Goal: Task Accomplishment & Management: Manage account settings

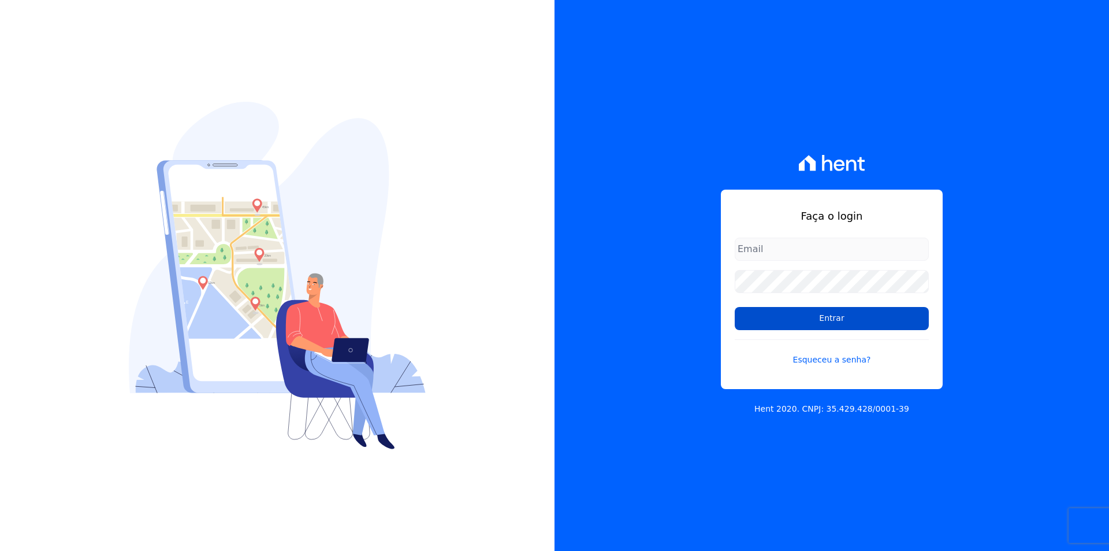
type input "[EMAIL_ADDRESS][DOMAIN_NAME]"
click at [838, 318] on input "Entrar" at bounding box center [832, 318] width 194 height 23
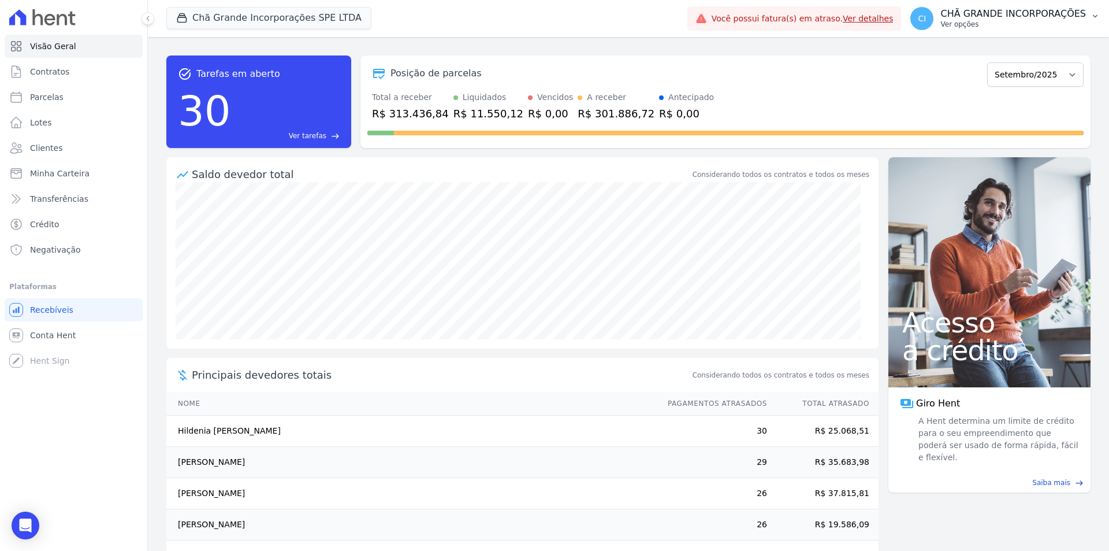
click at [1019, 19] on p "CHÃ GRANDE INCORPORAÇÕES" at bounding box center [1014, 14] width 146 height 12
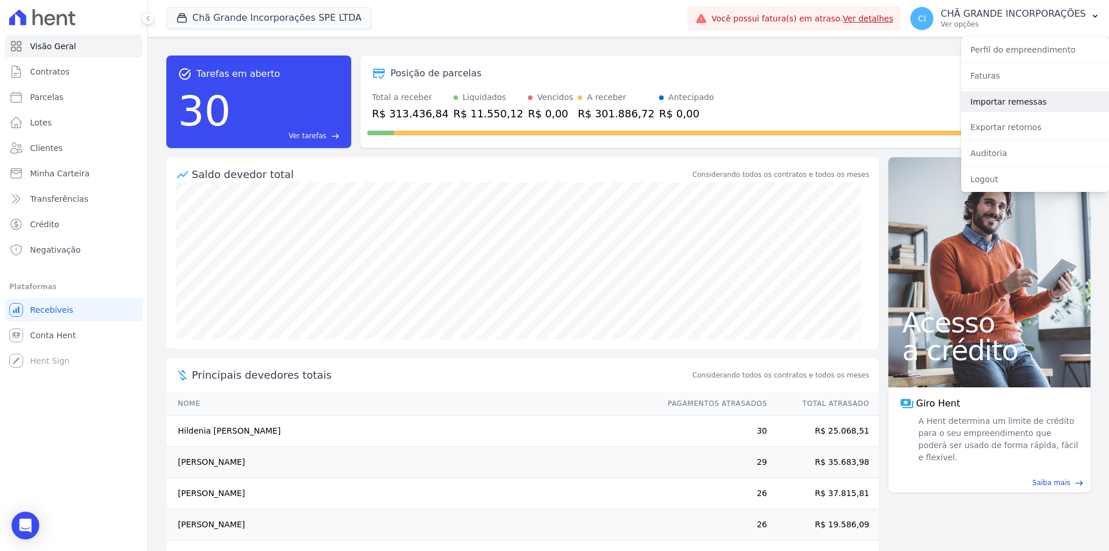
click at [1030, 98] on link "Importar remessas" at bounding box center [1035, 101] width 148 height 21
click at [215, 20] on button "Chã Grande Incorporações SPE LTDA" at bounding box center [268, 18] width 205 height 22
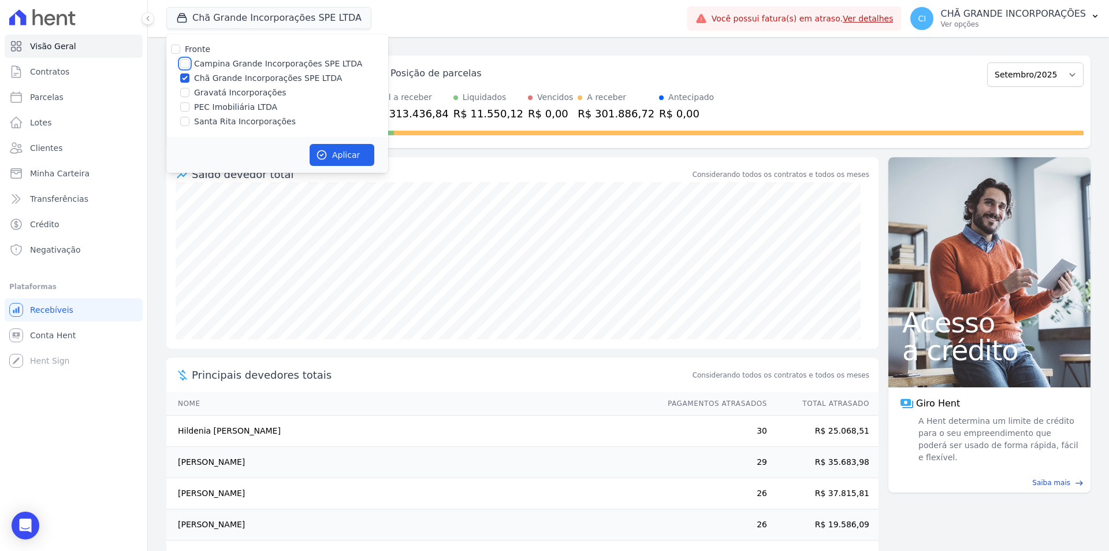
click at [181, 62] on input "Campina Grande Incorporações SPE LTDA" at bounding box center [184, 63] width 9 height 9
checkbox input "true"
click at [187, 83] on div at bounding box center [184, 78] width 9 height 12
click at [187, 80] on input "Chã Grande Incorporações SPE LTDA" at bounding box center [184, 77] width 9 height 9
checkbox input "false"
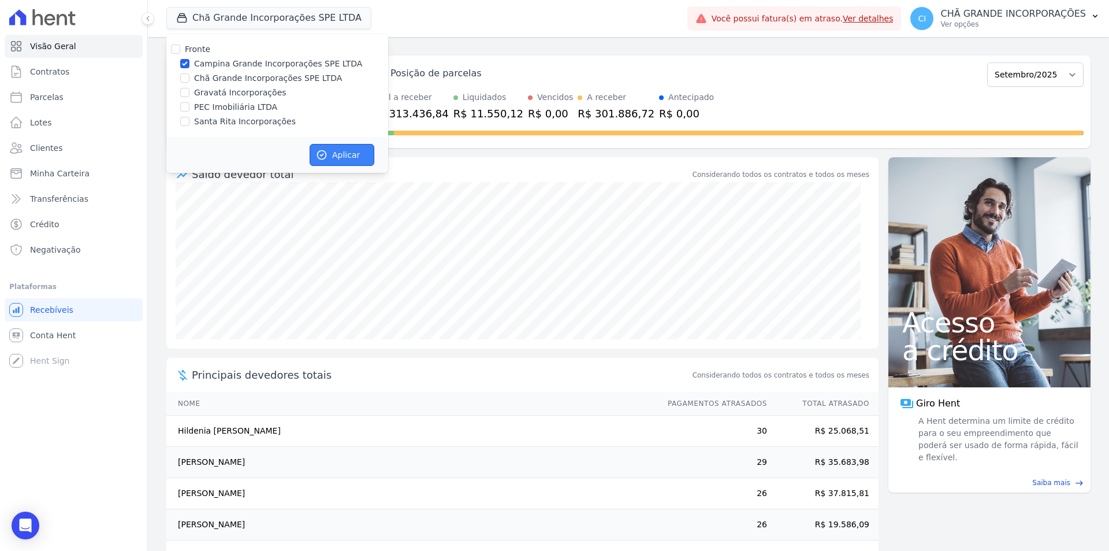
click at [354, 148] on button "Aplicar" at bounding box center [342, 155] width 65 height 22
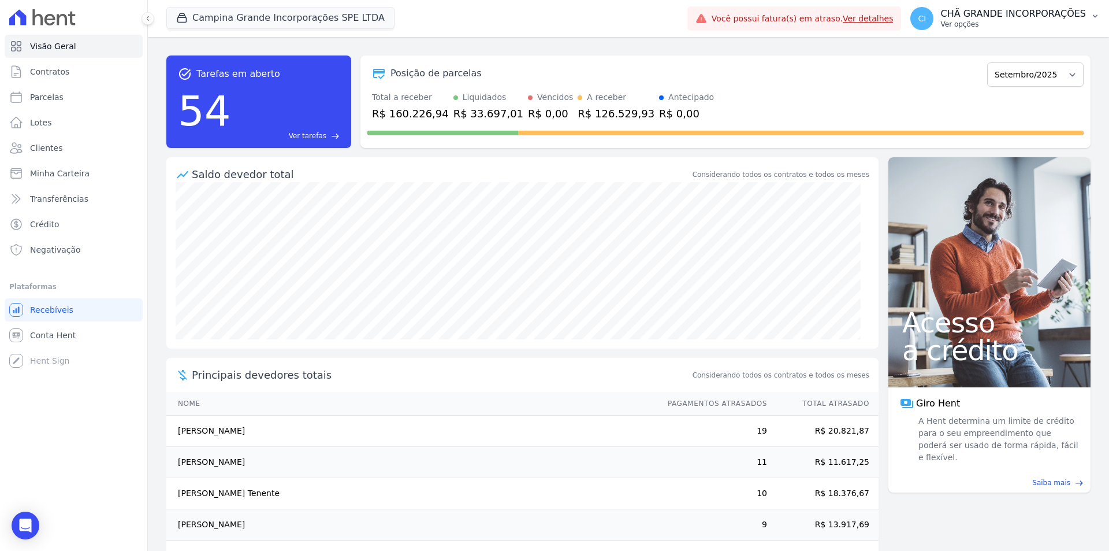
click at [981, 12] on p "CHÃ GRANDE INCORPORAÇÕES" at bounding box center [1014, 14] width 146 height 12
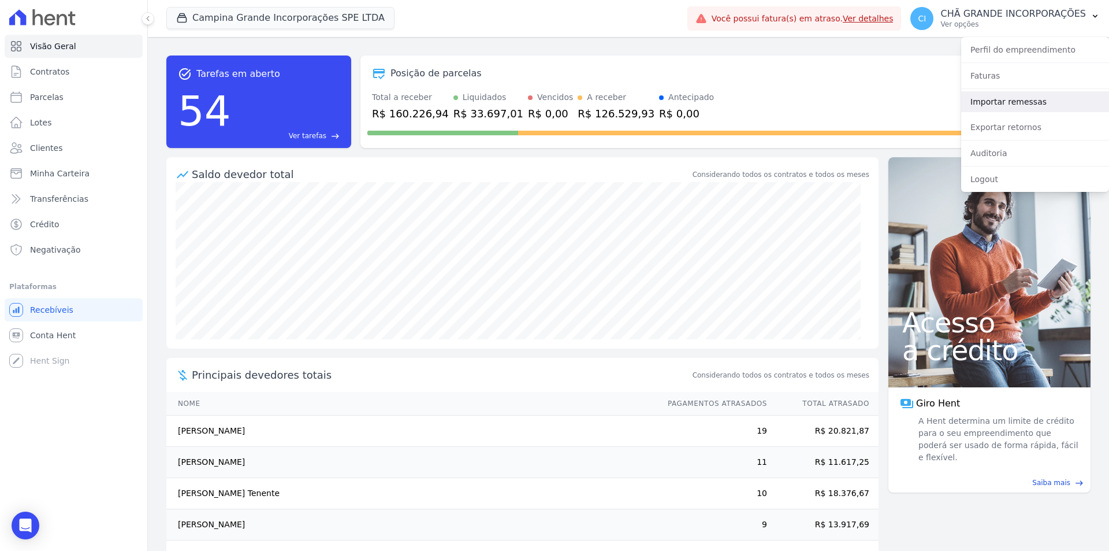
click at [993, 101] on link "Importar remessas" at bounding box center [1035, 101] width 148 height 21
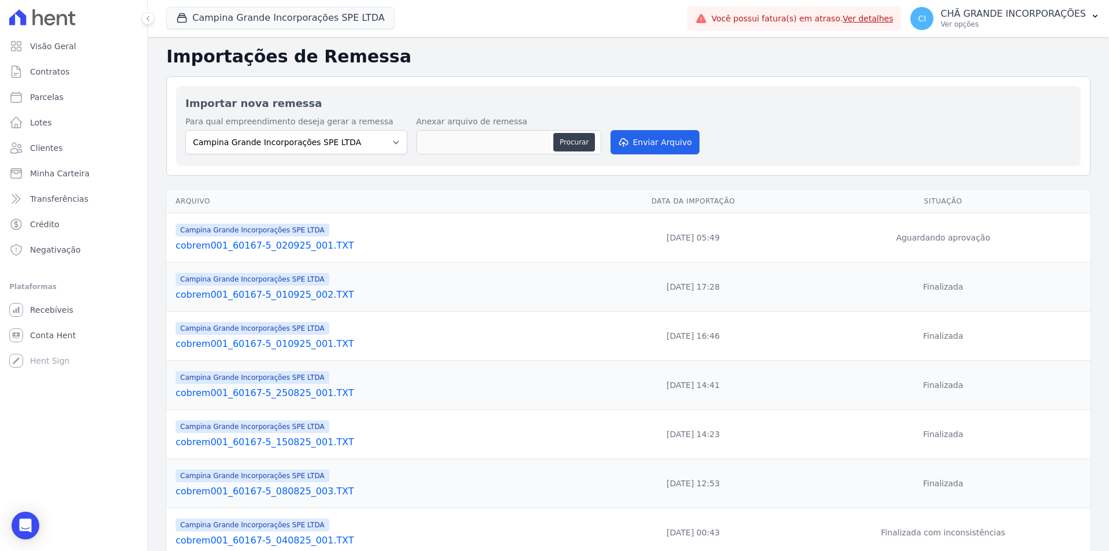
click at [312, 246] on link "cobrem001_60167-5_020925_001.TXT" at bounding box center [381, 246] width 411 height 14
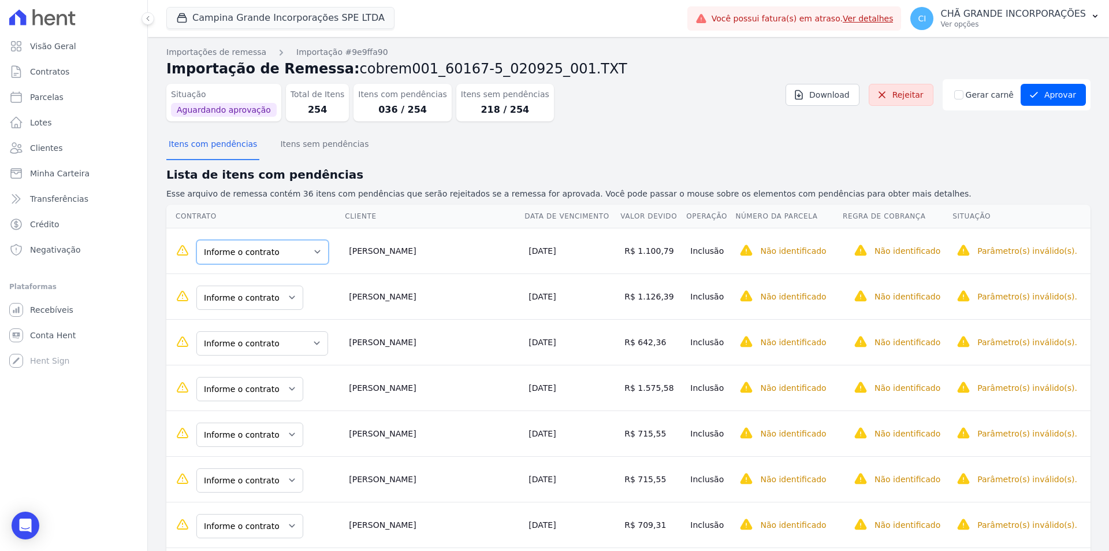
click at [286, 249] on select "Informe o contrato Quadra Q - LOTE0008 Quadra Q - LOTE 0012" at bounding box center [262, 252] width 132 height 24
click at [285, 250] on select "Informe o contrato Quadra Q - LOTE0008 Quadra Q - LOTE 0012" at bounding box center [262, 252] width 132 height 24
click at [280, 253] on select "Informe o contrato Quadra Q - LOTE0008 Quadra Q - LOTE 0012" at bounding box center [262, 252] width 132 height 24
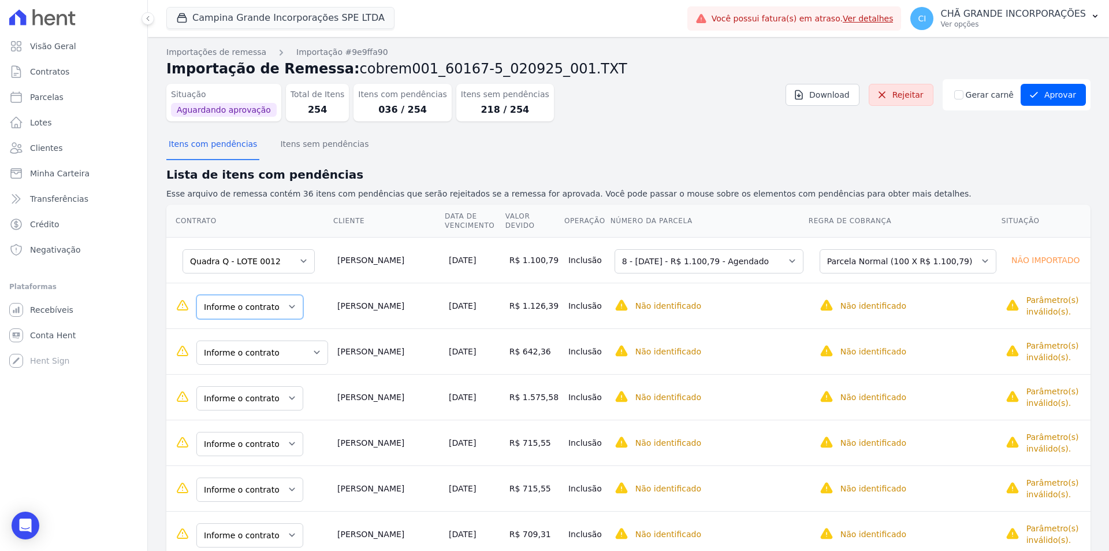
click at [285, 309] on select "Informe o contrato 90ARR0032 90ARR0225" at bounding box center [249, 307] width 107 height 24
click at [340, 309] on td "[PERSON_NAME]" at bounding box center [389, 306] width 112 height 46
click at [286, 307] on select "Informe o contrato 90ARR0032 90ARR0225" at bounding box center [249, 307] width 107 height 24
click at [289, 355] on select "Informe o contrato Quadra C - LOTE 0005 Quadra L - LOTE 0009" at bounding box center [262, 352] width 132 height 24
click at [246, 349] on select "Informe o contrato Quadra C - LOTE 0005 Quadra L - LOTE 0009" at bounding box center [262, 352] width 132 height 24
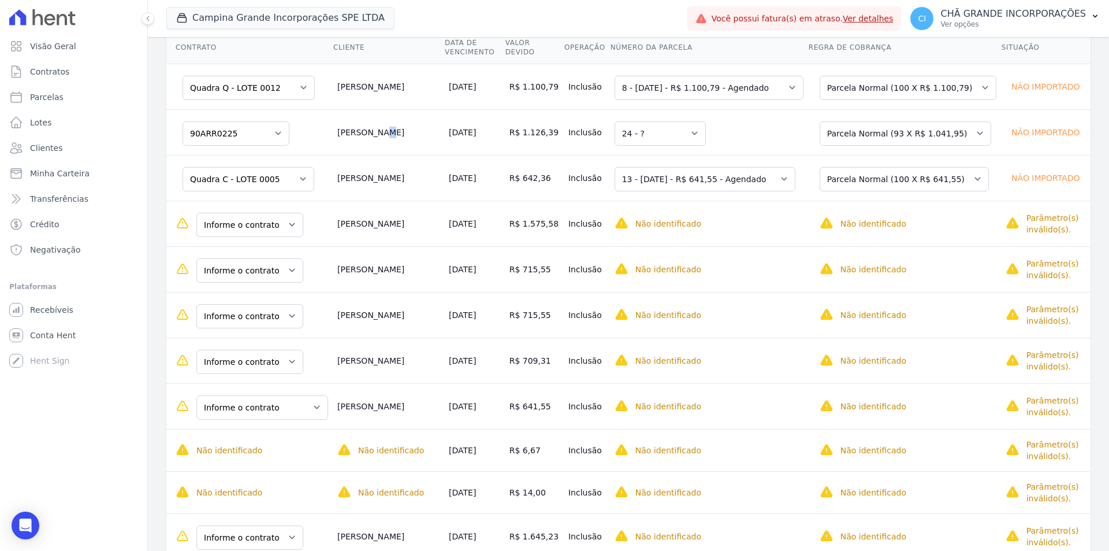
scroll to position [231, 0]
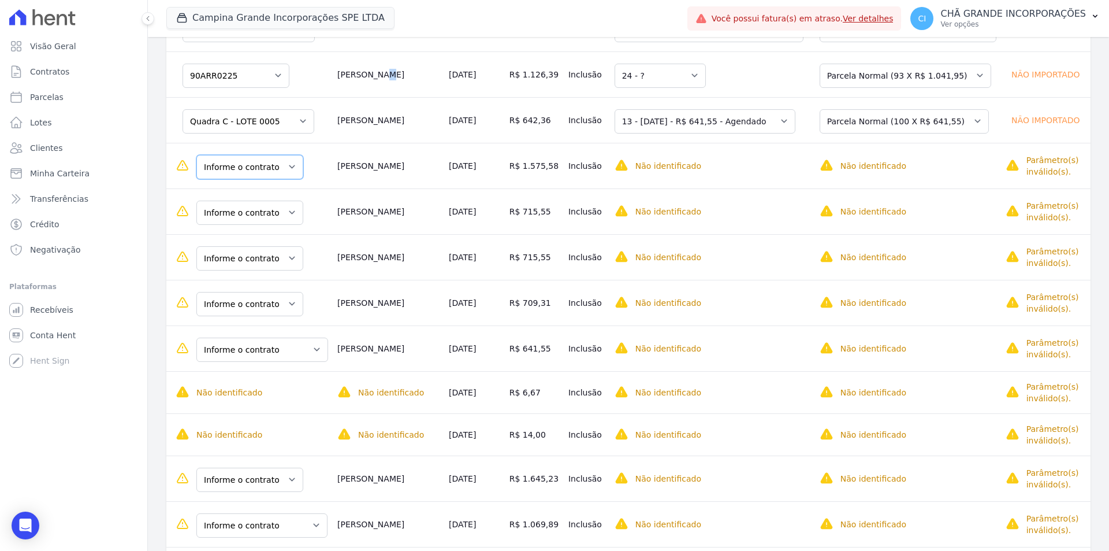
click at [281, 166] on select "Informe o contrato 90ARR0234 90ARR0262" at bounding box center [249, 167] width 107 height 24
click at [277, 167] on select "Informe o contrato 90ARR0234 90ARR0262" at bounding box center [249, 167] width 107 height 24
click at [257, 213] on select "Informe o contrato 90ARR0064 90ARR0079" at bounding box center [249, 212] width 107 height 24
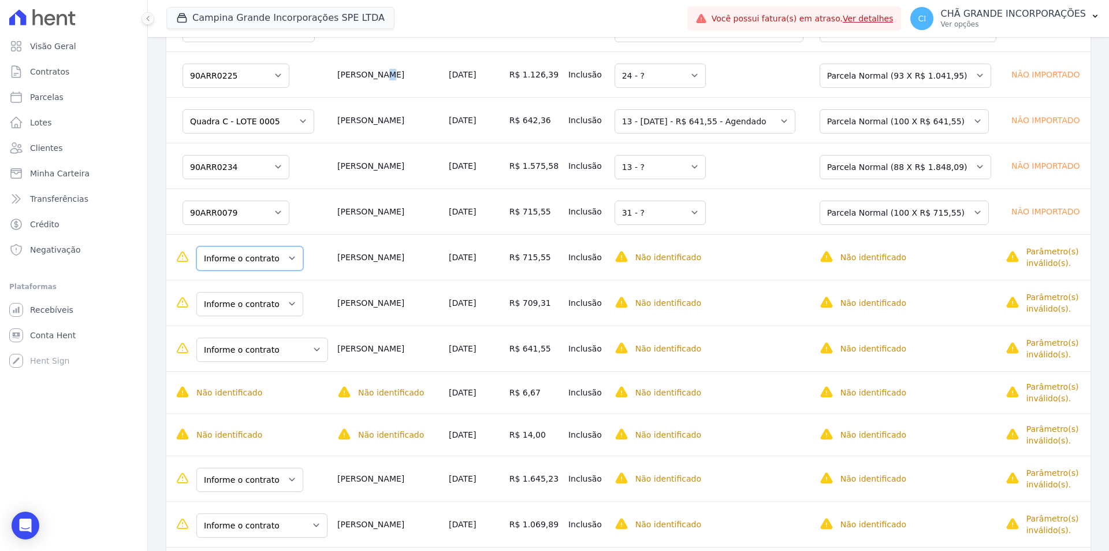
click at [284, 254] on select "Informe o contrato 90ARR0064 90ARR0079" at bounding box center [249, 258] width 107 height 24
click at [261, 302] on select "Informe o contrato 90ARR0046 90ARR0047" at bounding box center [249, 304] width 107 height 24
click at [274, 300] on select "Informe o contrato 90ARR0046 90ARR0047" at bounding box center [249, 304] width 107 height 24
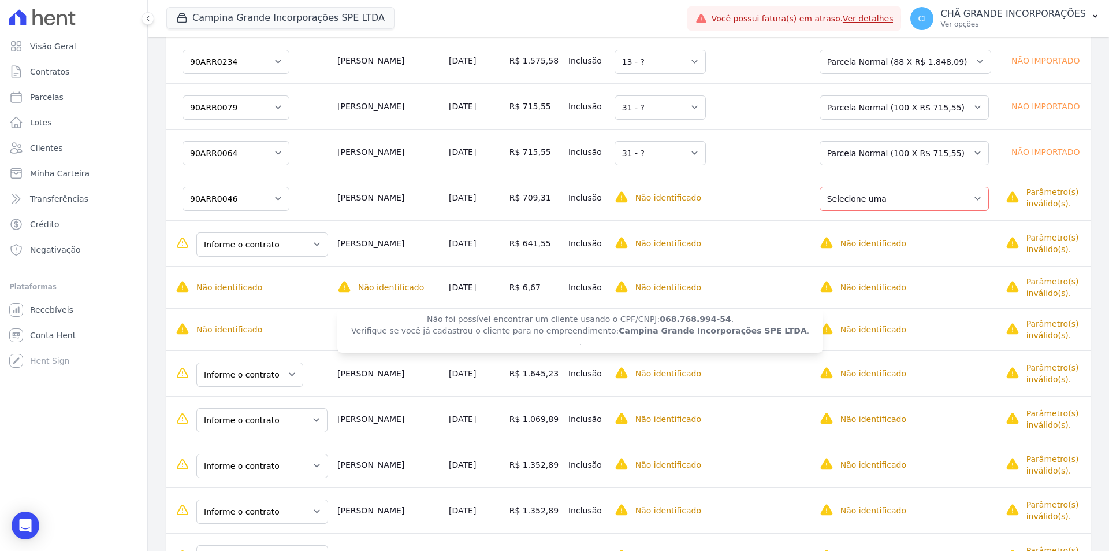
scroll to position [347, 0]
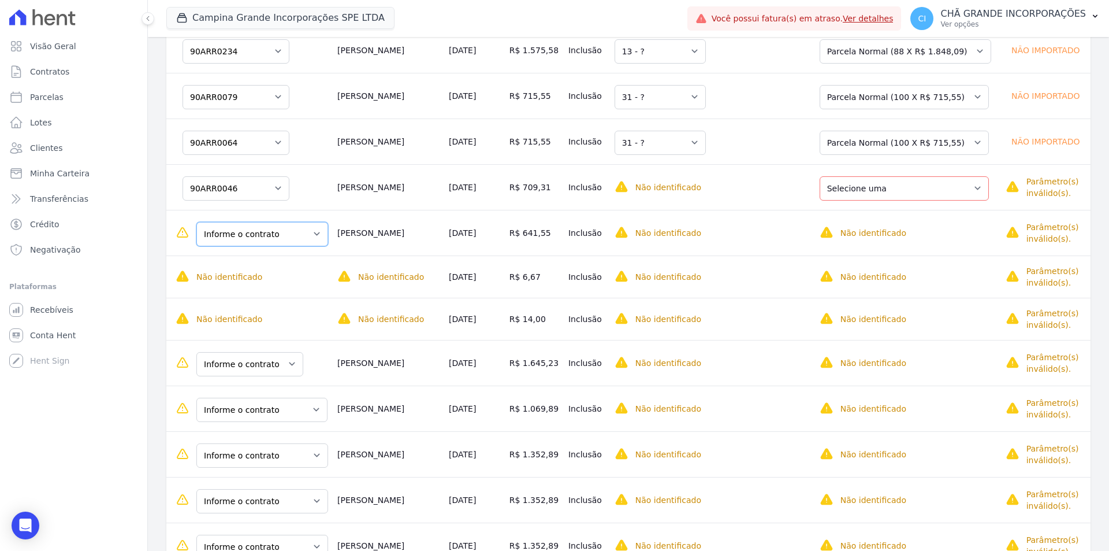
click at [290, 232] on select "Informe o contrato Quadra C - LOTE 0005 Quadra L - LOTE 0009" at bounding box center [262, 234] width 132 height 24
click at [258, 228] on select "Informe o contrato Quadra C - LOTE 0005 Quadra L - LOTE 0009" at bounding box center [249, 234] width 132 height 24
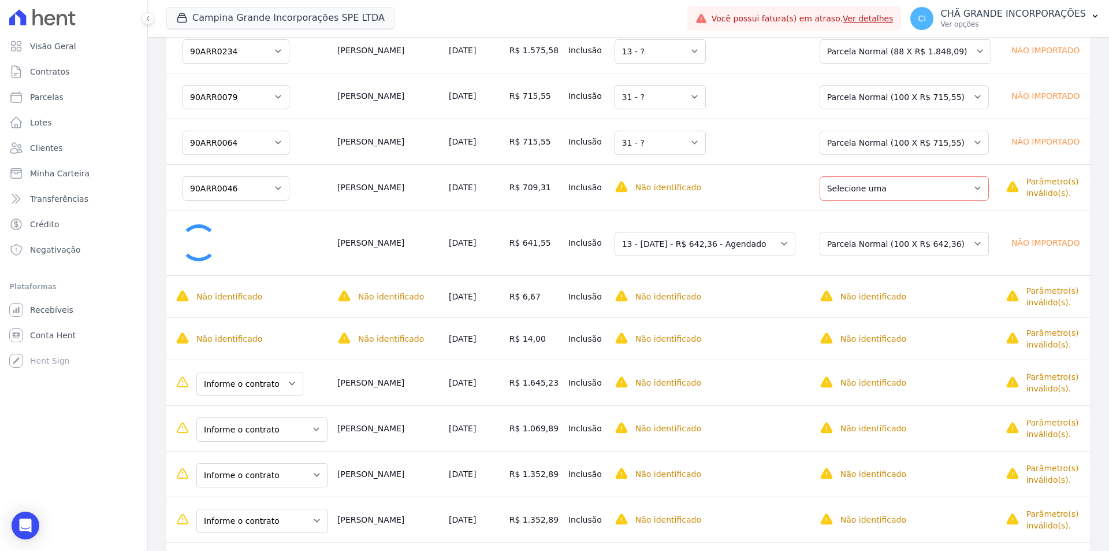
select select "0"
select select "none"
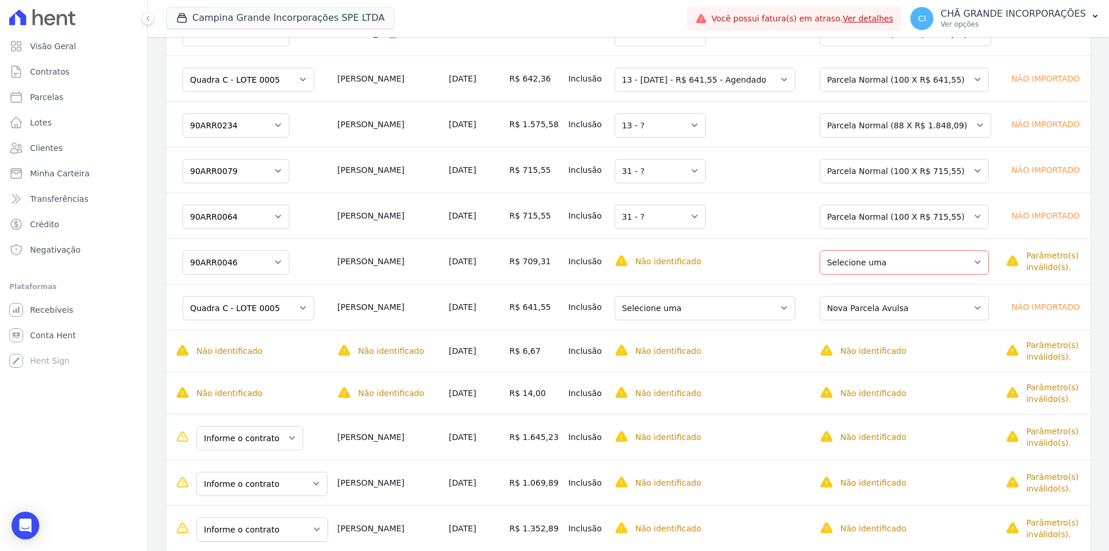
scroll to position [289, 0]
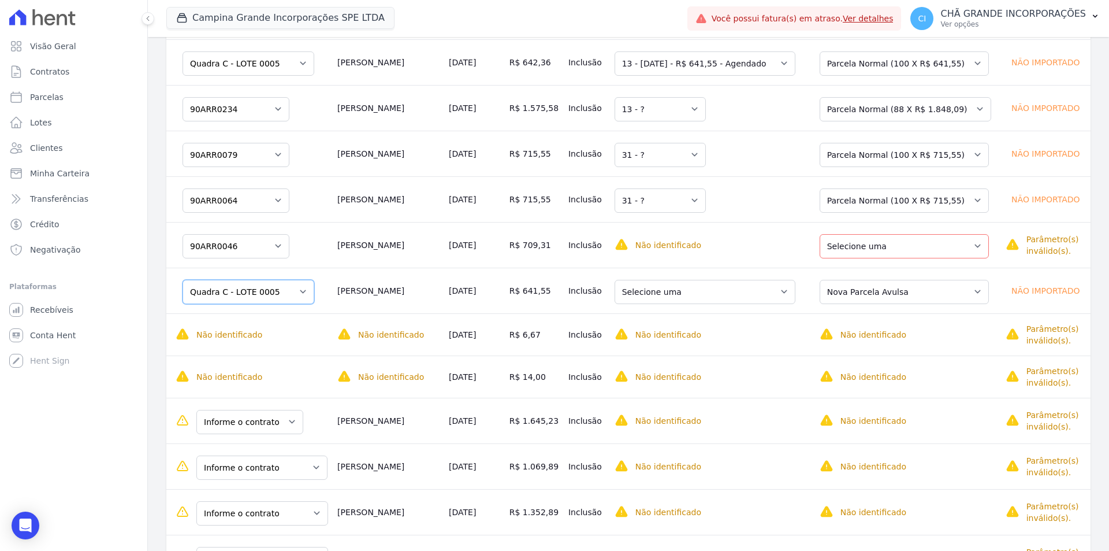
click at [276, 292] on select "Informe o contrato Quadra C - LOTE 0005 Quadra L - LOTE 0009" at bounding box center [249, 292] width 132 height 24
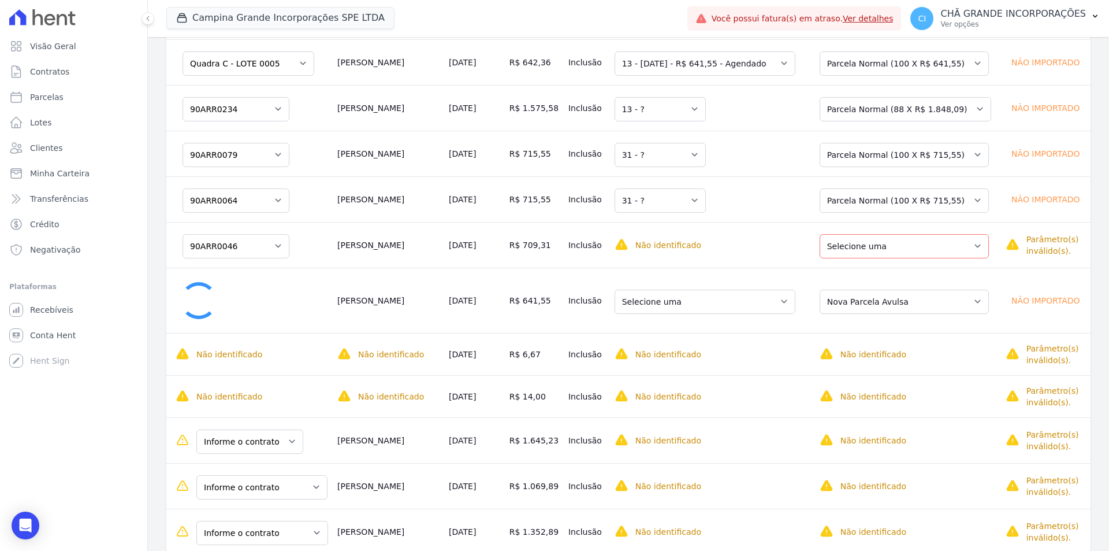
select select "4651508"
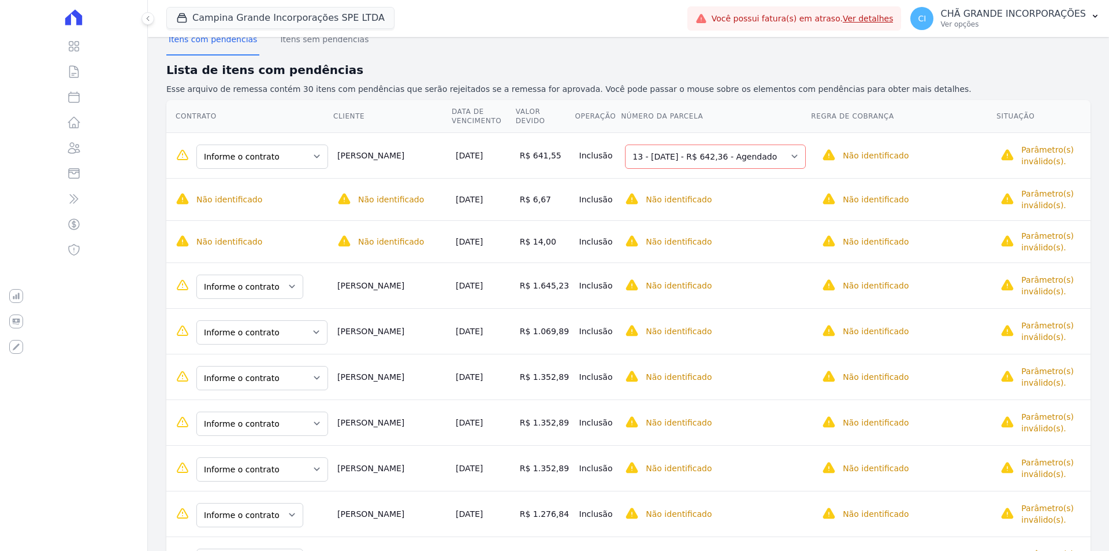
scroll to position [116, 0]
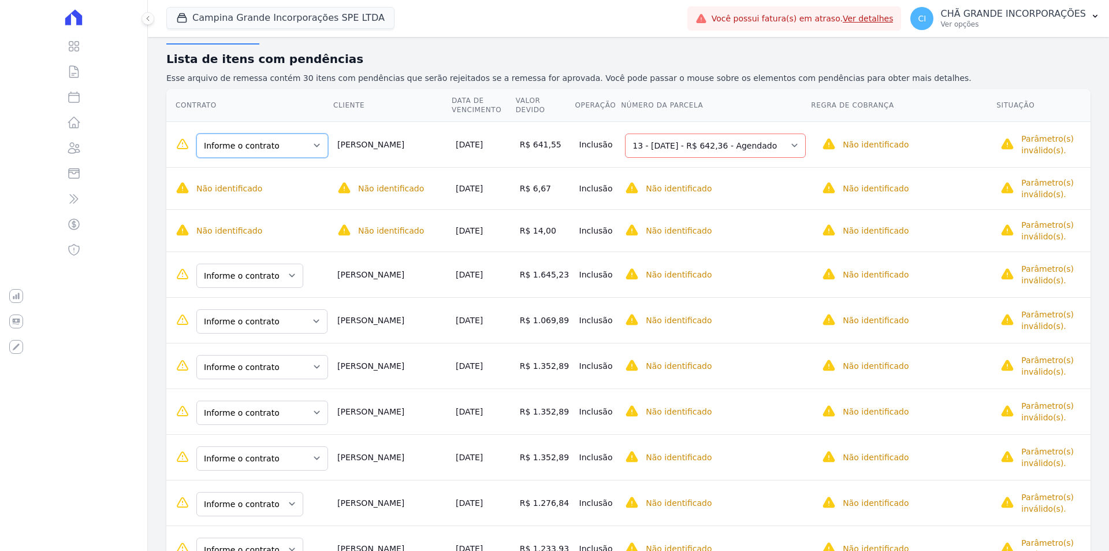
click at [306, 143] on select "Informe o contrato Quadra C - LOTE 0005 Quadra L - LOTE 0009" at bounding box center [262, 145] width 132 height 24
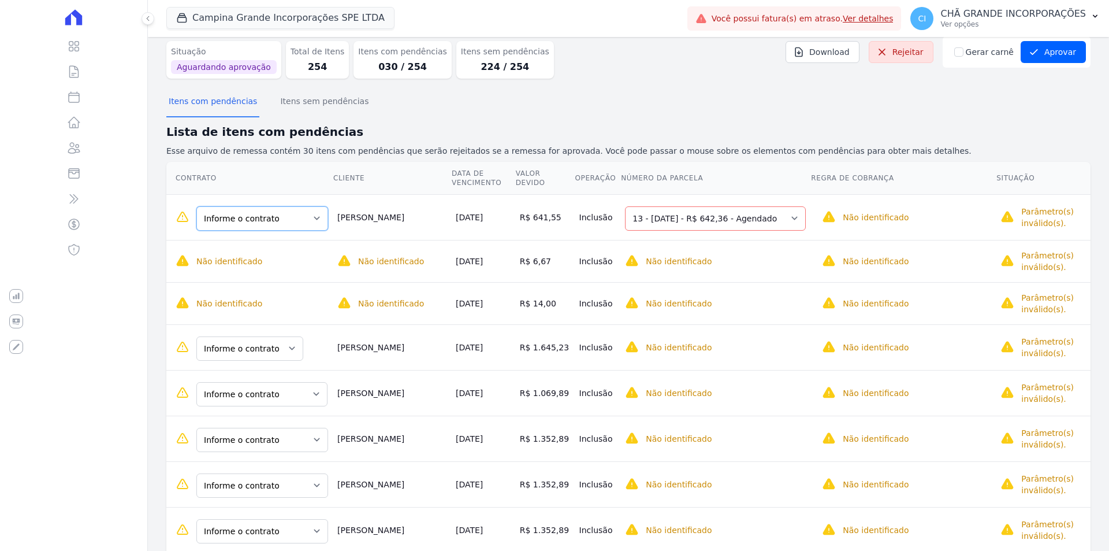
scroll to position [0, 0]
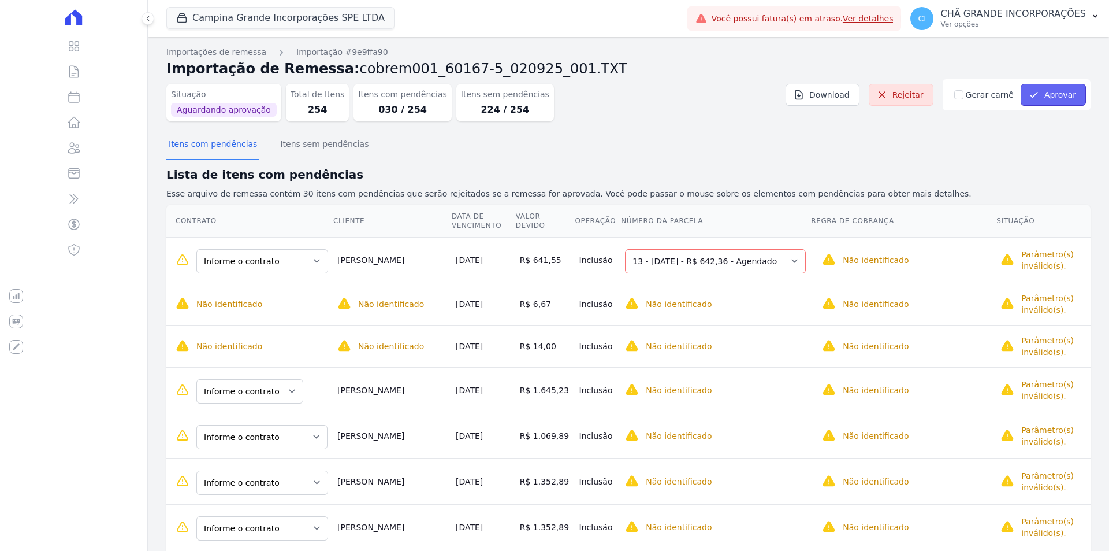
click at [1043, 88] on button "Aprovar" at bounding box center [1053, 95] width 65 height 22
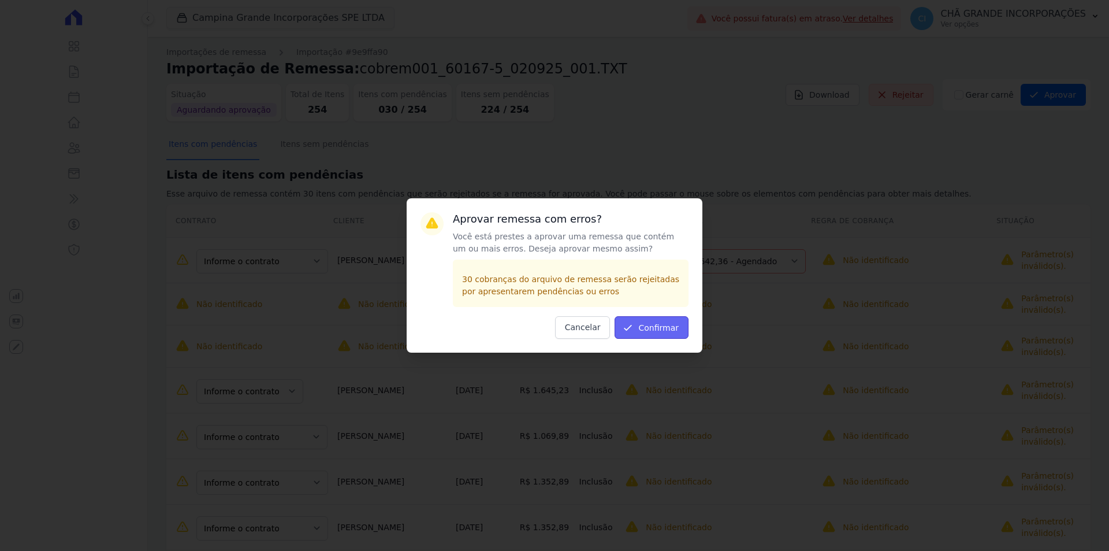
click at [663, 325] on button "Confirmar" at bounding box center [652, 327] width 74 height 23
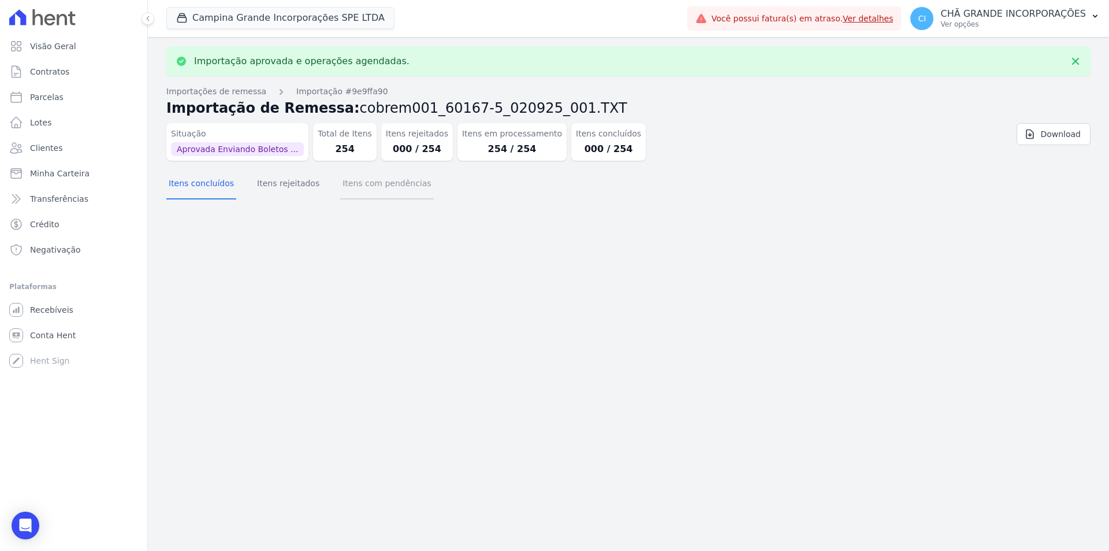
click at [376, 183] on button "Itens com pendências" at bounding box center [386, 184] width 93 height 30
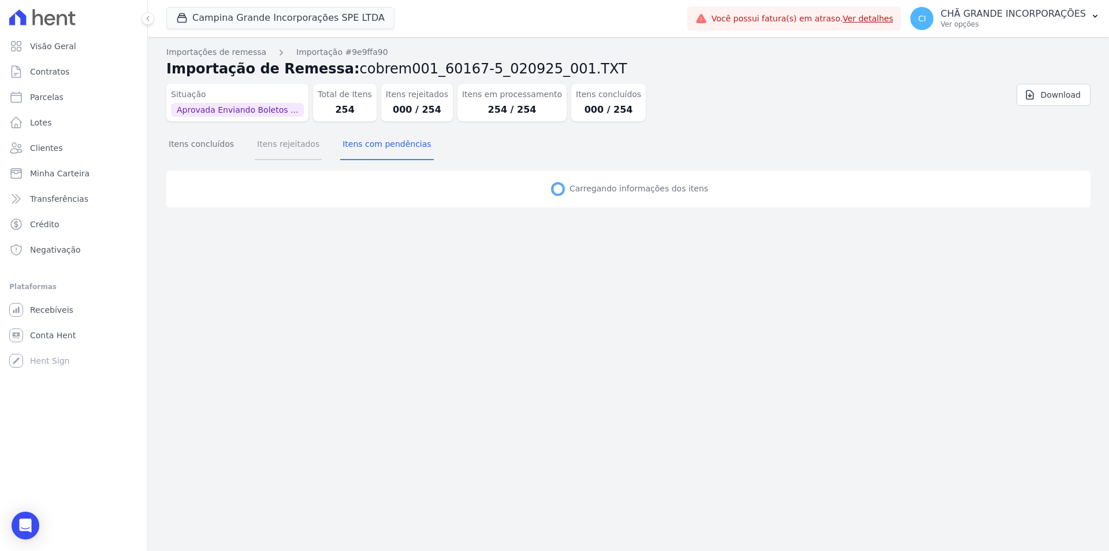
click at [298, 146] on button "Itens rejeitados" at bounding box center [288, 145] width 67 height 30
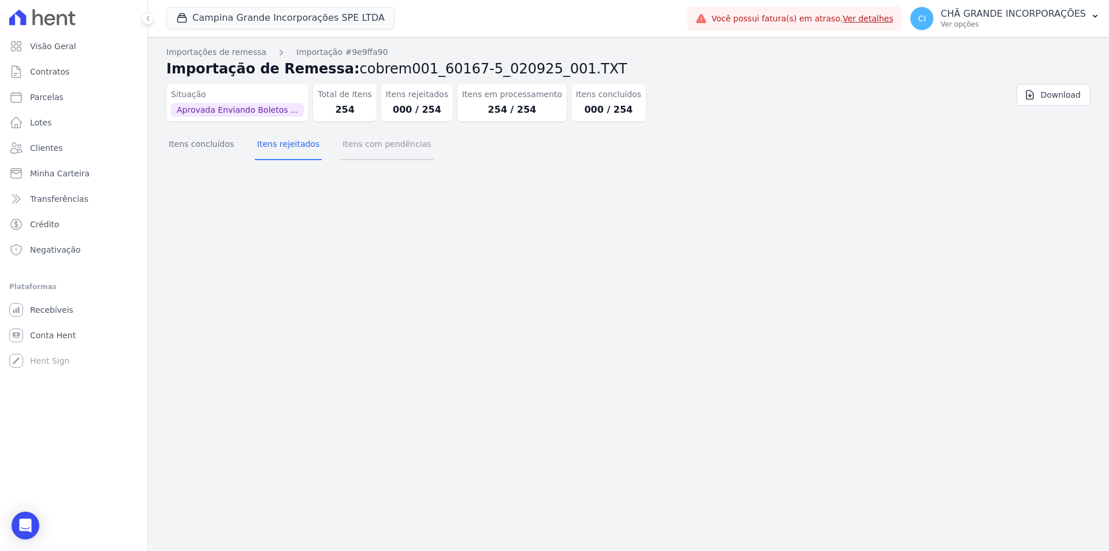
click at [348, 142] on button "Itens com pendências" at bounding box center [386, 145] width 93 height 30
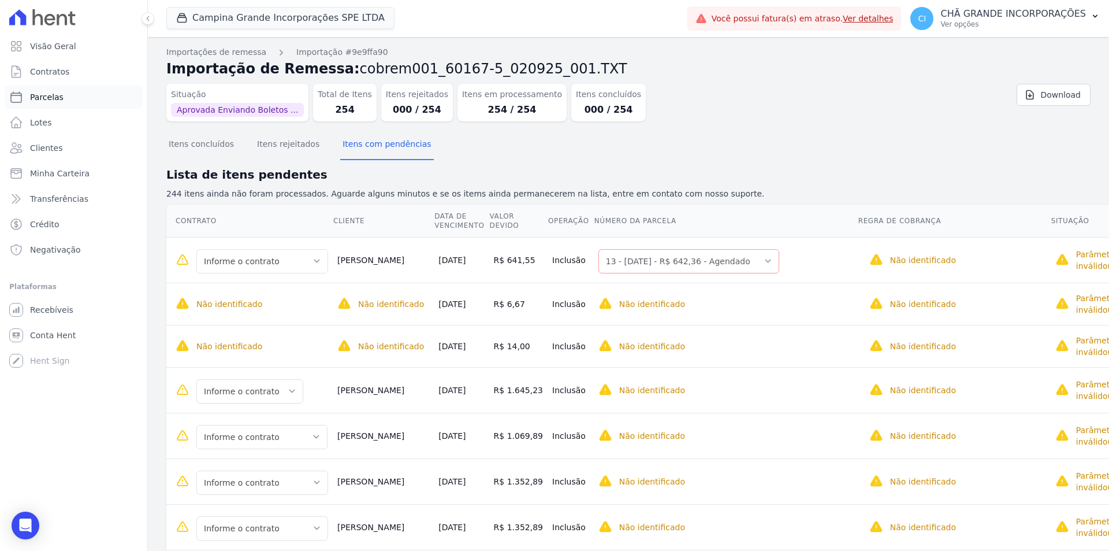
click at [48, 90] on link "Parcelas" at bounding box center [74, 97] width 138 height 23
select select
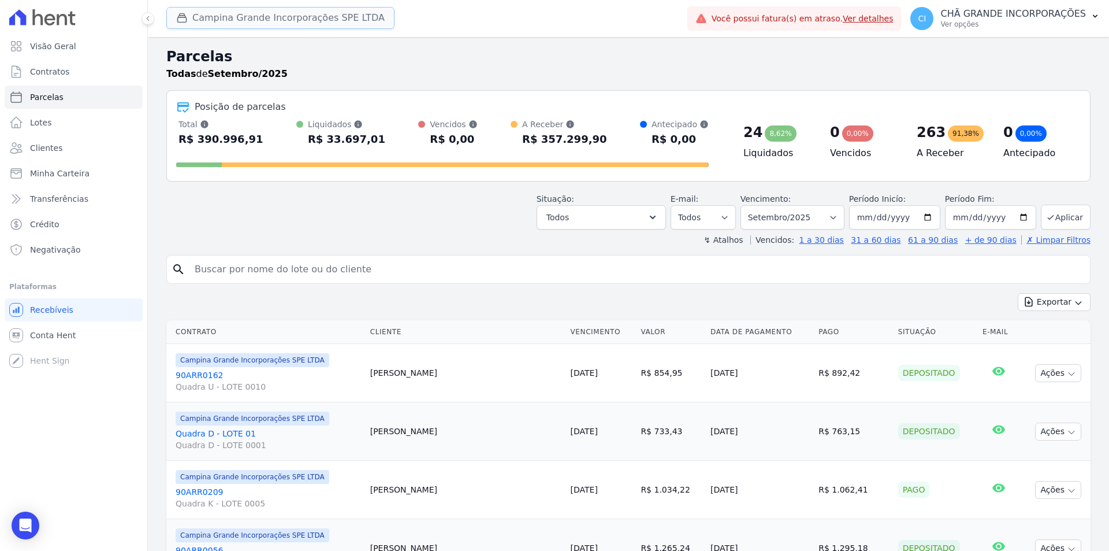
click at [227, 14] on button "Campina Grande Incorporações SPE LTDA" at bounding box center [280, 18] width 228 height 22
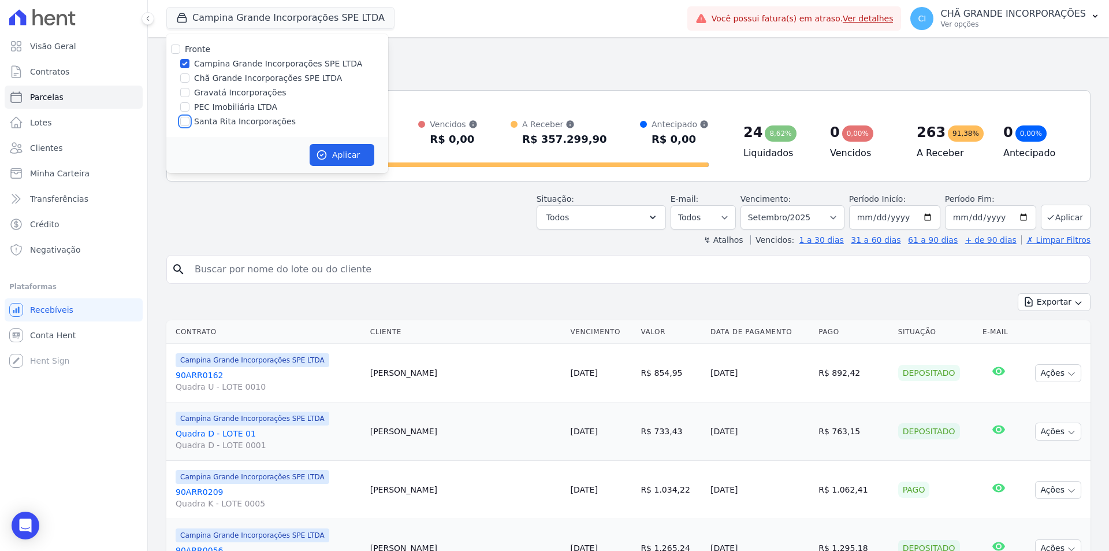
click at [184, 122] on input "Santa Rita Incorporações" at bounding box center [184, 121] width 9 height 9
checkbox input "true"
click at [185, 60] on input "Campina Grande Incorporações SPE LTDA" at bounding box center [184, 63] width 9 height 9
checkbox input "false"
click at [344, 143] on div "Aplicar" at bounding box center [277, 155] width 222 height 36
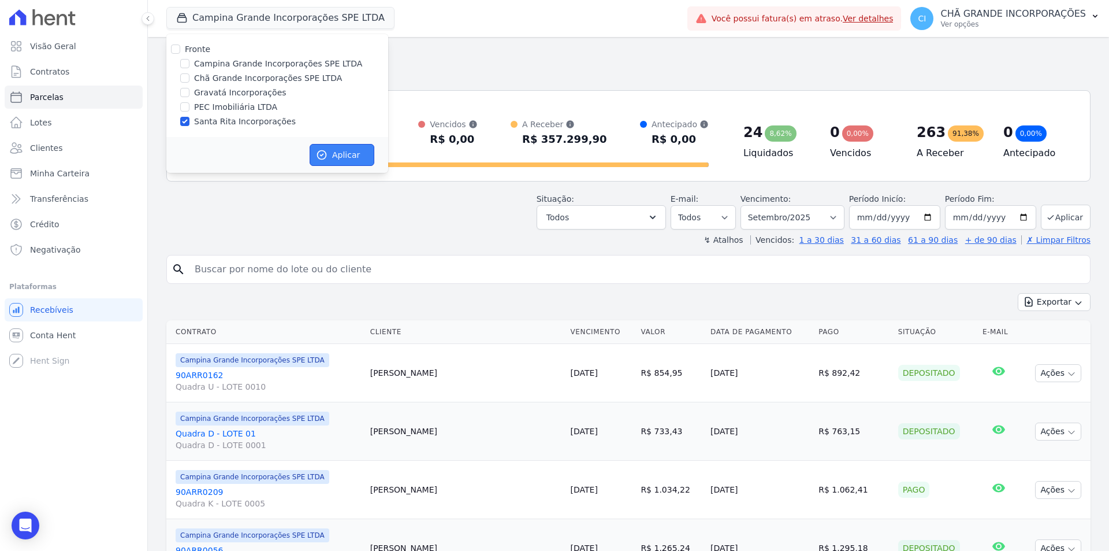
click at [343, 150] on button "Aplicar" at bounding box center [342, 155] width 65 height 22
select select
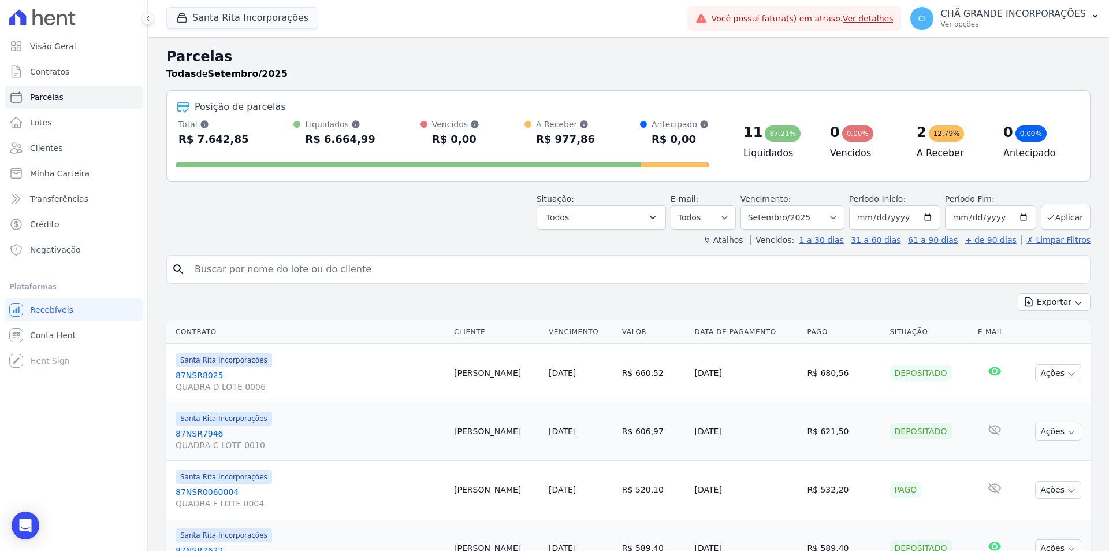
click at [285, 258] on input "search" at bounding box center [637, 269] width 898 height 23
paste input "[PERSON_NAME]"
type input "[PERSON_NAME]"
select select
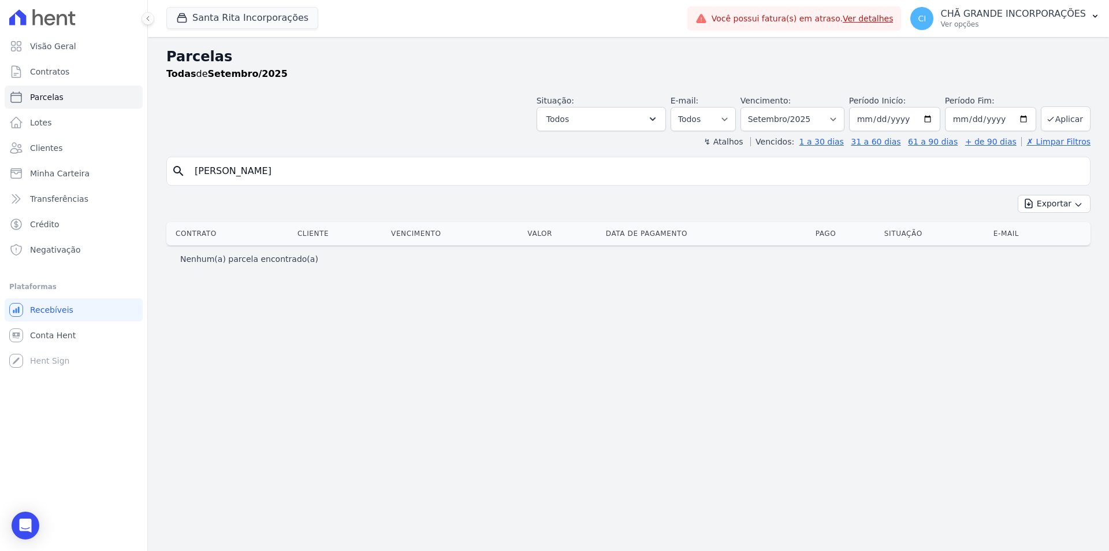
drag, startPoint x: 357, startPoint y: 170, endPoint x: 172, endPoint y: 166, distance: 185.5
click at [172, 166] on div "search [PERSON_NAME] Bernardete Dos [PERSON_NAME]" at bounding box center [628, 171] width 924 height 29
click at [275, 20] on button "Santa Rita Incorporações" at bounding box center [242, 18] width 152 height 22
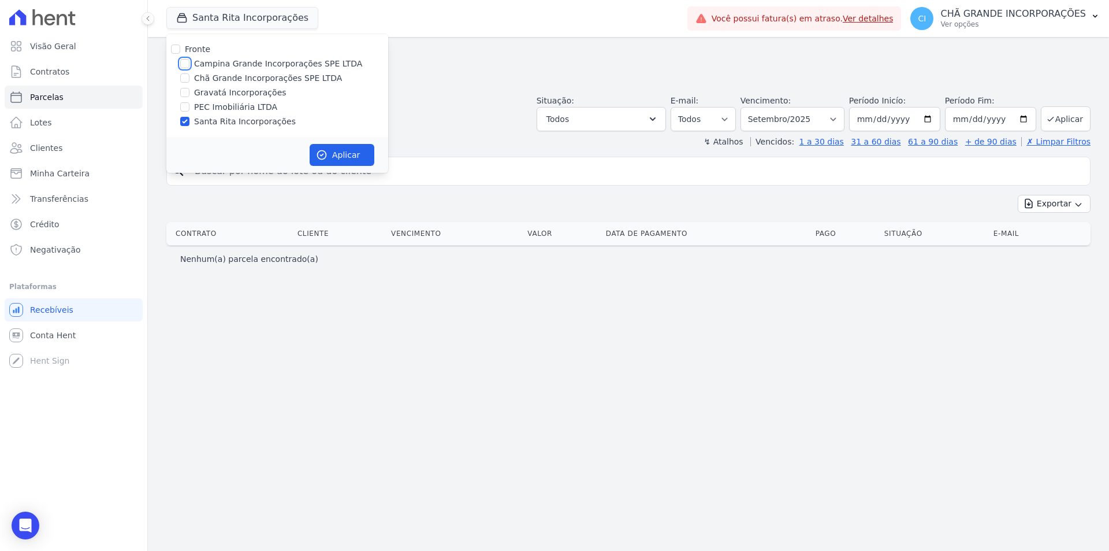
click at [187, 63] on input "Campina Grande Incorporações SPE LTDA" at bounding box center [184, 63] width 9 height 9
checkbox input "true"
click at [184, 121] on input "Santa Rita Incorporações" at bounding box center [184, 121] width 9 height 9
checkbox input "false"
click at [336, 154] on button "Aplicar" at bounding box center [342, 155] width 65 height 22
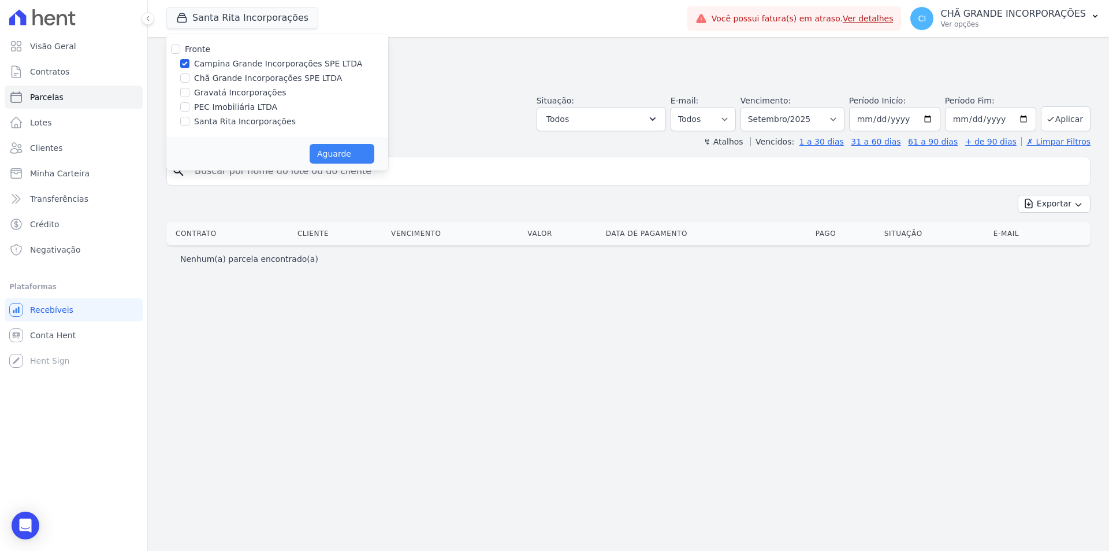
select select
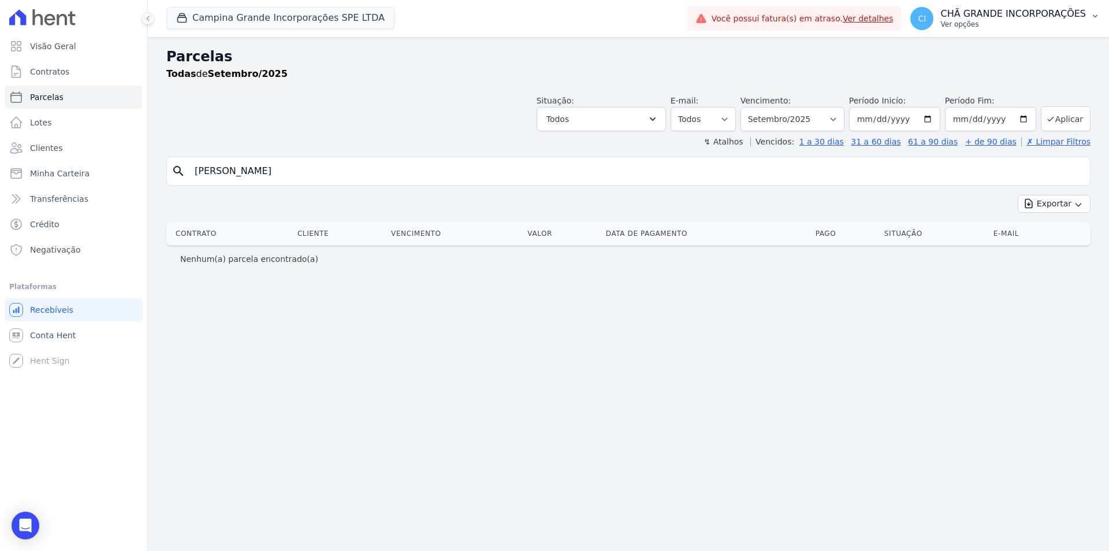
click at [995, 17] on p "CHÃ GRANDE INCORPORAÇÕES" at bounding box center [1014, 14] width 146 height 12
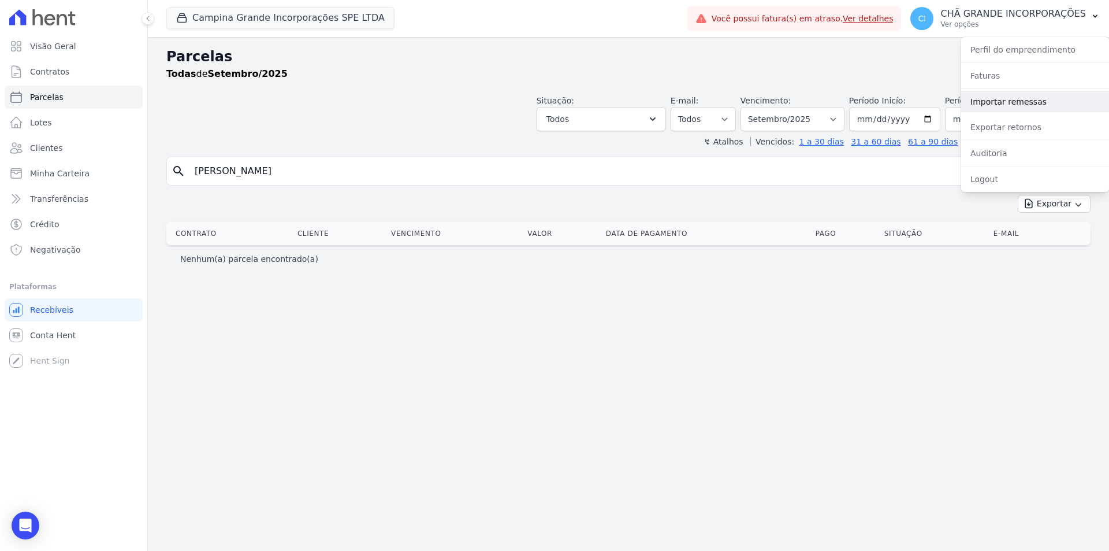
click at [1004, 99] on link "Importar remessas" at bounding box center [1035, 101] width 148 height 21
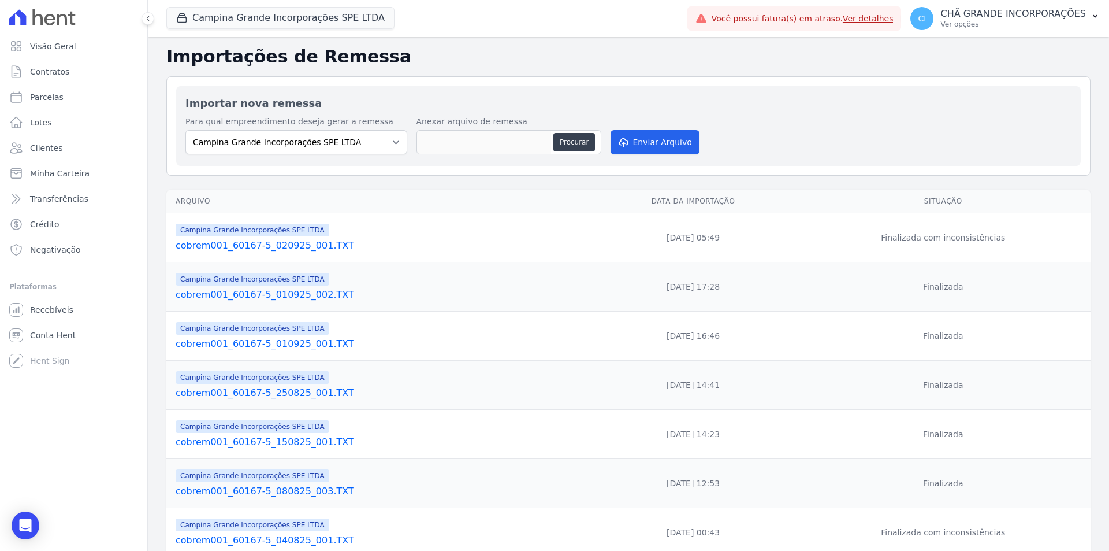
click at [309, 246] on link "cobrem001_60167-5_020925_001.TXT" at bounding box center [381, 246] width 411 height 14
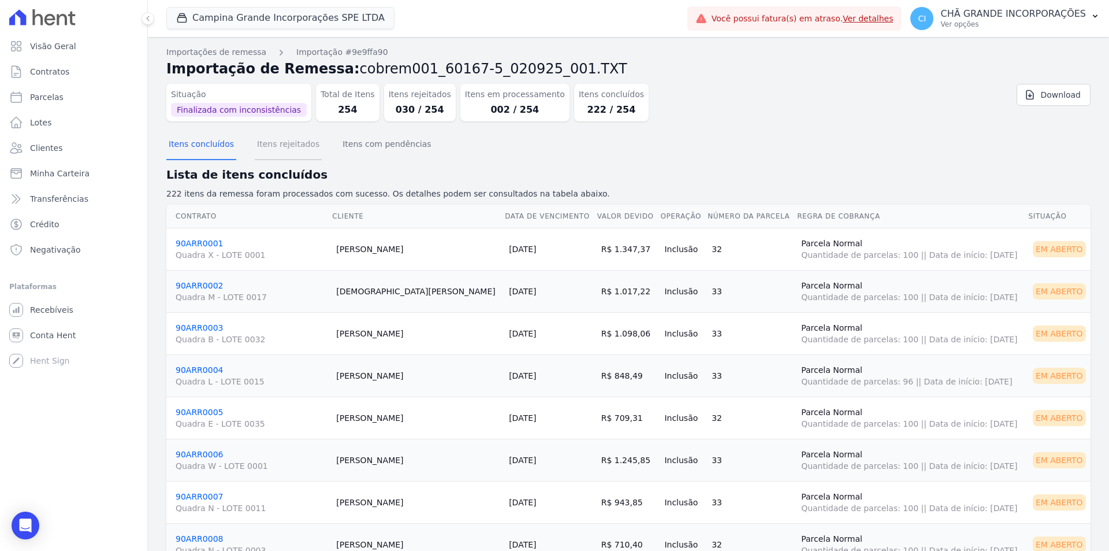
click at [296, 139] on button "Itens rejeitados" at bounding box center [288, 145] width 67 height 30
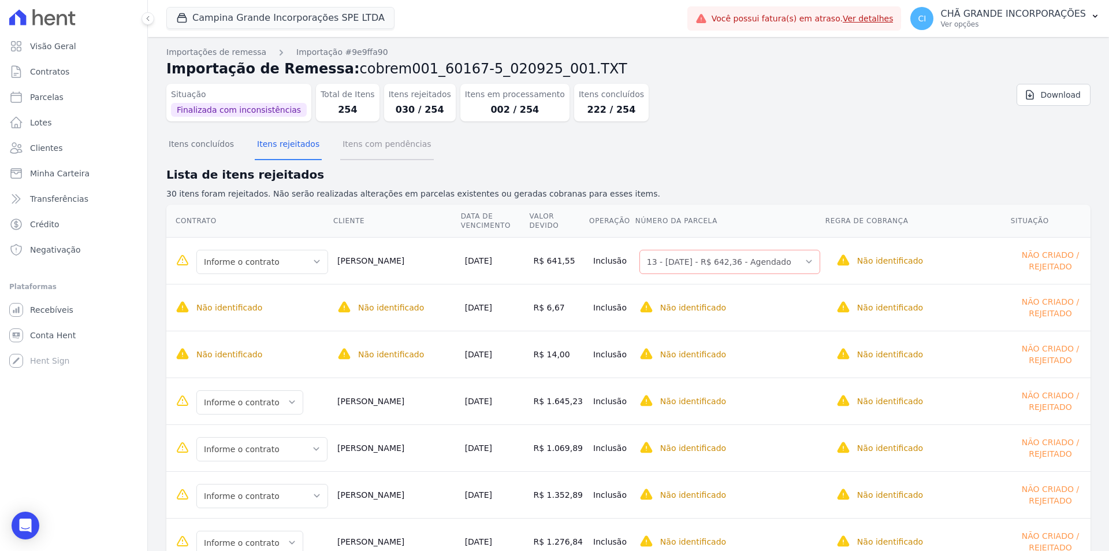
click at [389, 143] on button "Itens com pendências" at bounding box center [386, 145] width 93 height 30
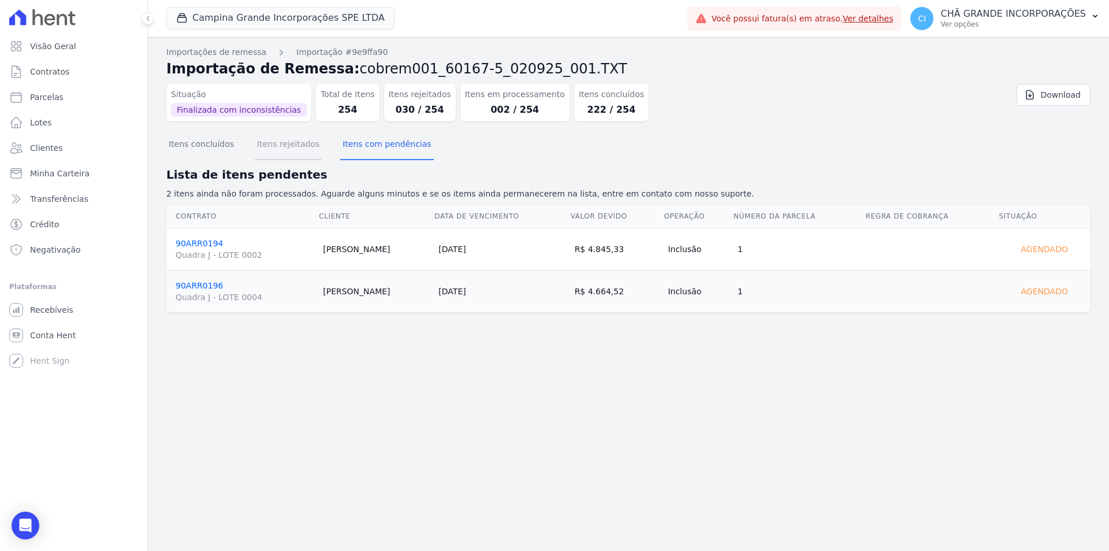
click at [255, 140] on button "Itens rejeitados" at bounding box center [288, 145] width 67 height 30
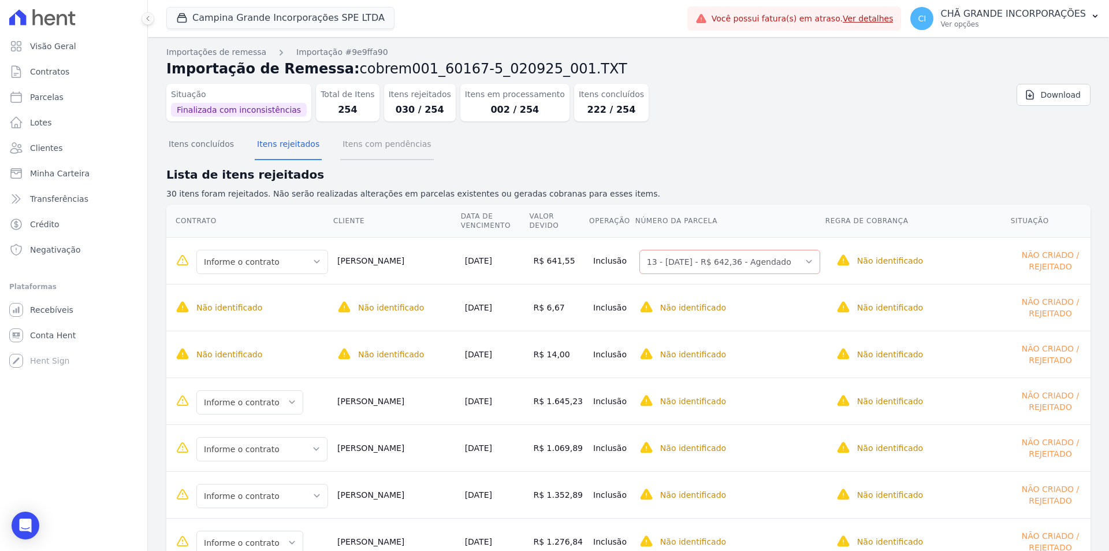
click at [352, 144] on button "Itens com pendências" at bounding box center [386, 145] width 93 height 30
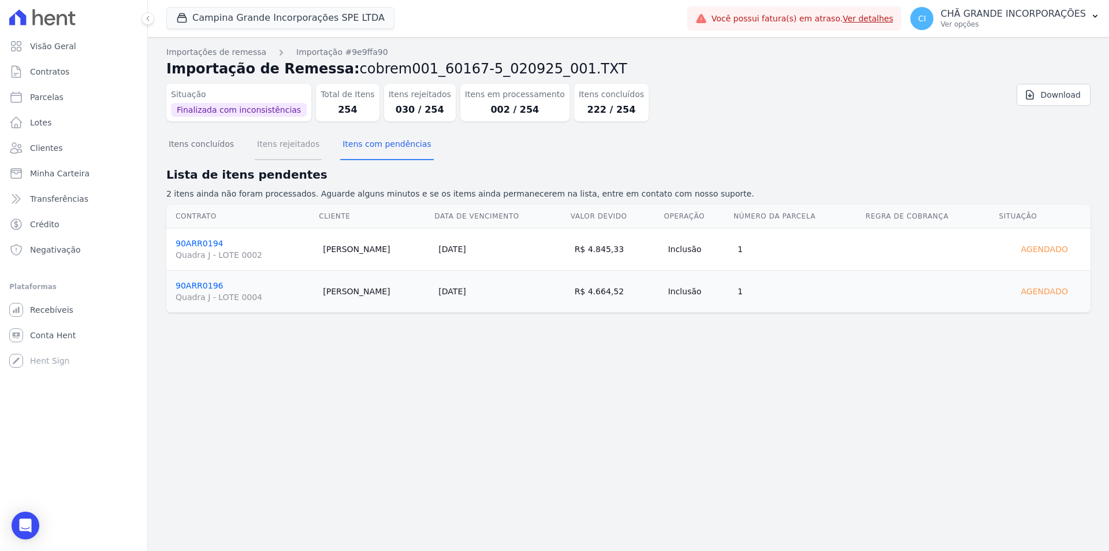
click at [306, 141] on button "Itens rejeitados" at bounding box center [288, 145] width 67 height 30
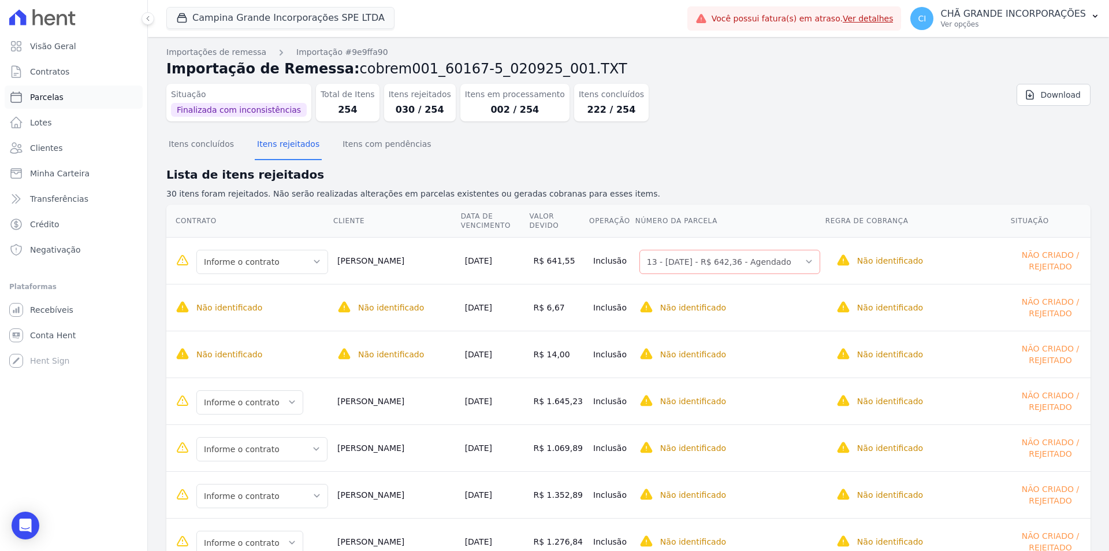
click at [48, 96] on span "Parcelas" at bounding box center [47, 97] width 34 height 12
select select
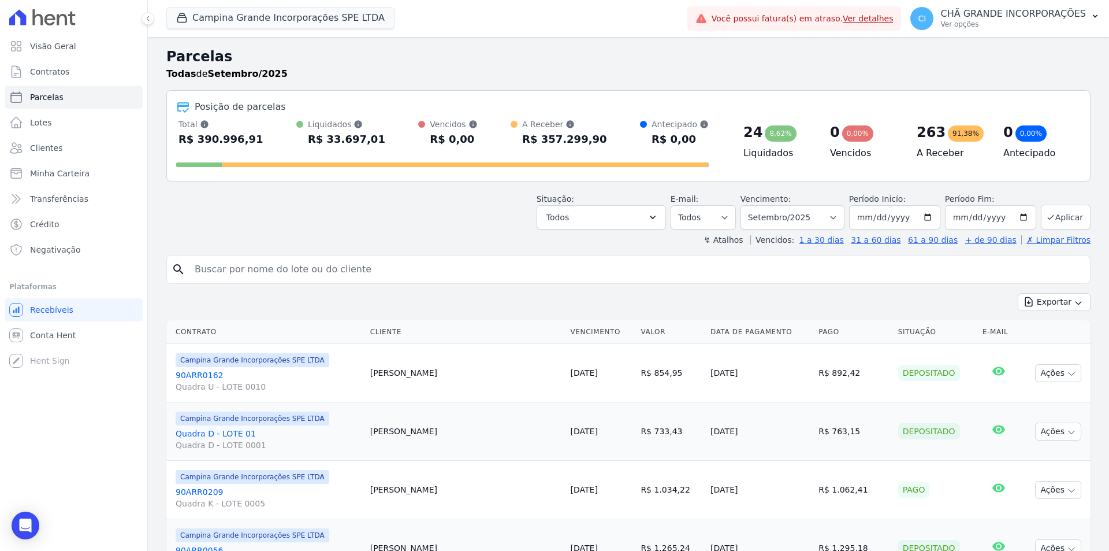
click at [311, 272] on input "search" at bounding box center [637, 269] width 898 height 23
click at [209, 18] on button "Campina Grande Incorporações SPE LTDA" at bounding box center [280, 18] width 228 height 22
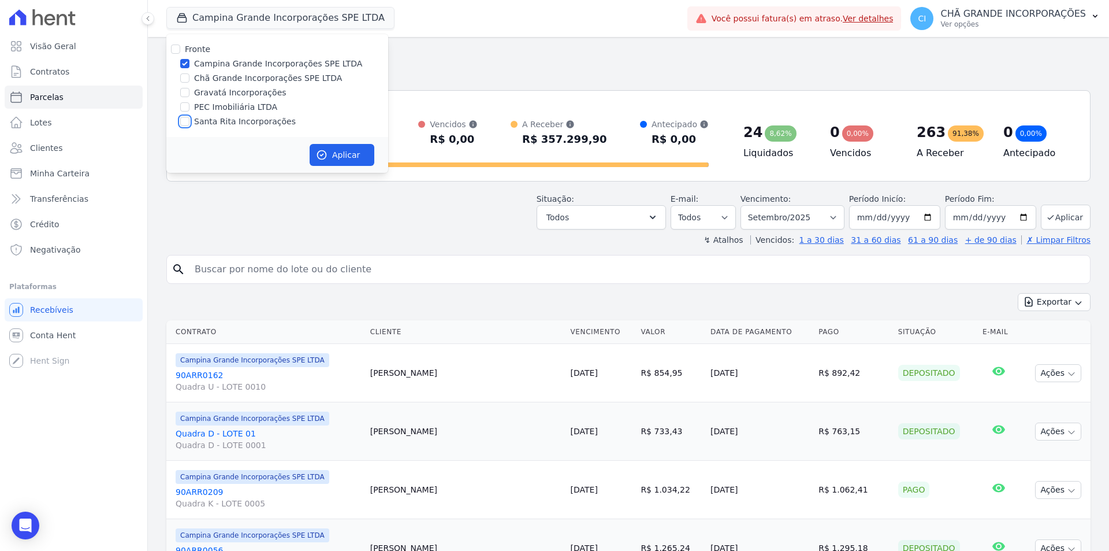
click at [187, 122] on input "Santa Rita Incorporações" at bounding box center [184, 121] width 9 height 9
checkbox input "true"
click at [187, 64] on input "Campina Grande Incorporações SPE LTDA" at bounding box center [184, 63] width 9 height 9
checkbox input "false"
click at [327, 149] on icon "button" at bounding box center [322, 155] width 12 height 12
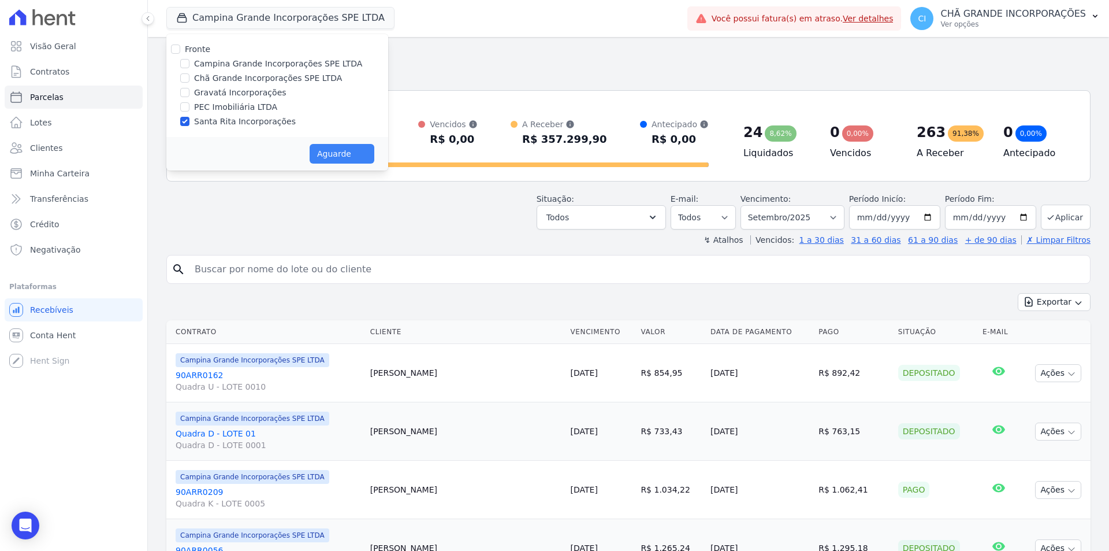
select select
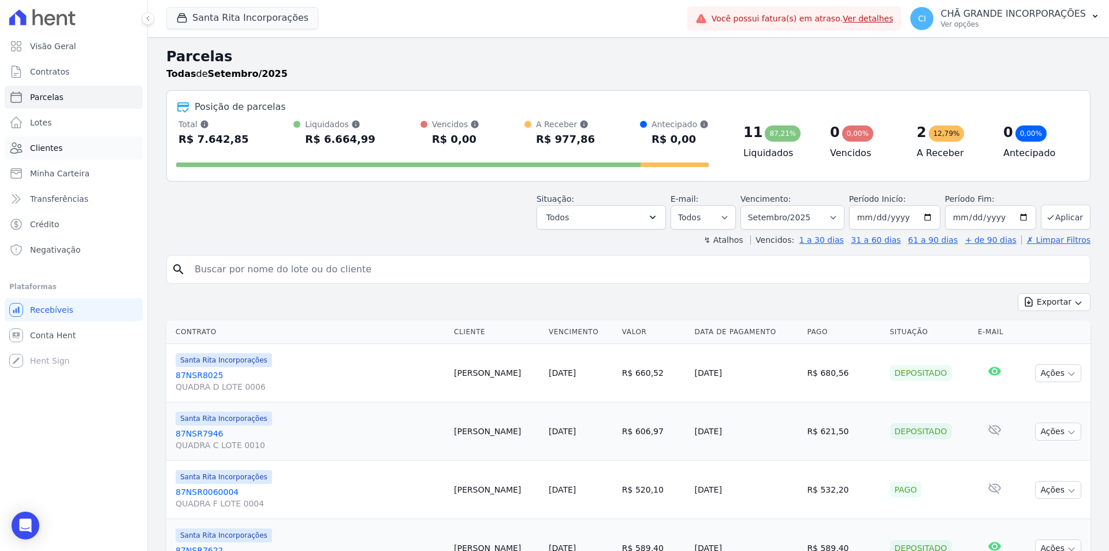
click at [33, 150] on span "Clientes" at bounding box center [46, 148] width 32 height 12
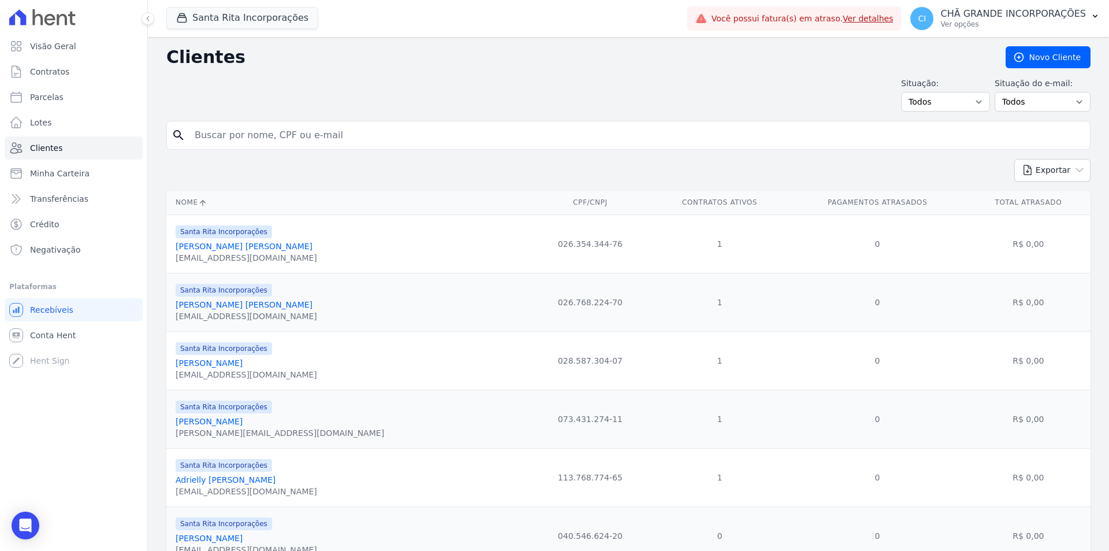
click at [228, 147] on div "search" at bounding box center [628, 135] width 924 height 29
click at [243, 138] on input "search" at bounding box center [637, 135] width 898 height 23
paste input "[PERSON_NAME]"
type input "[PERSON_NAME]"
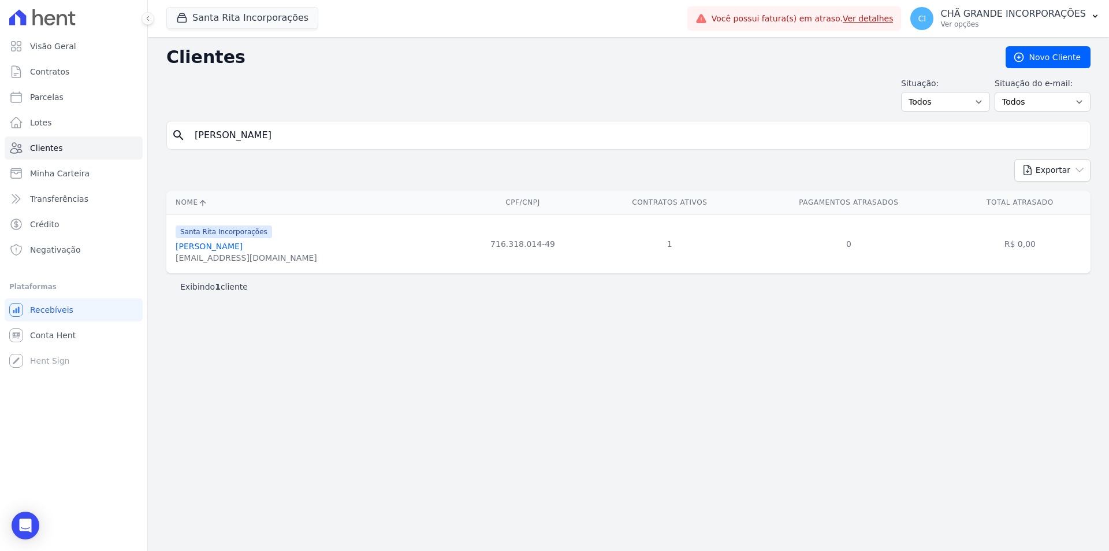
click at [233, 247] on link "[PERSON_NAME]" at bounding box center [209, 245] width 67 height 9
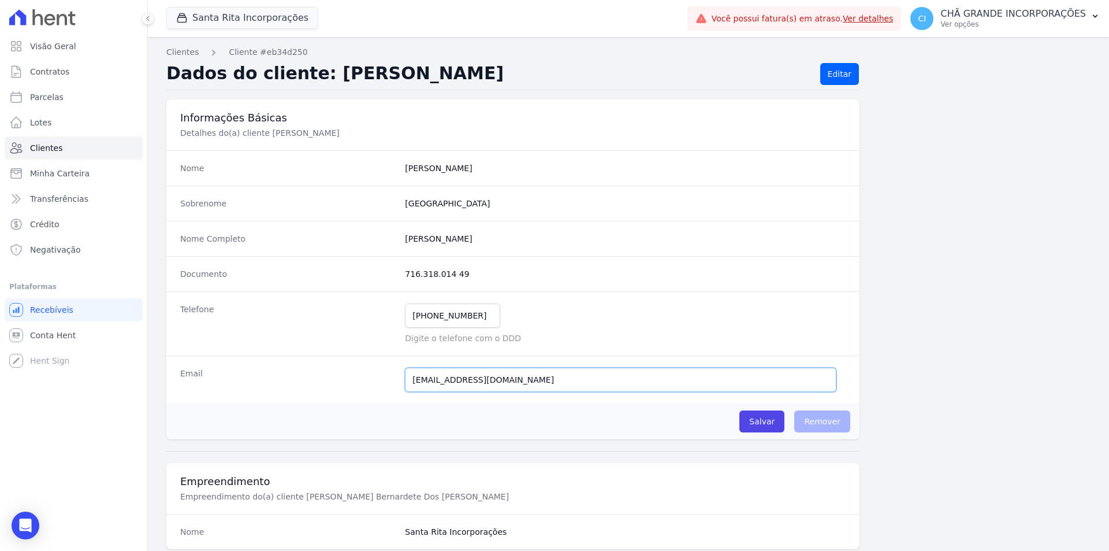
drag, startPoint x: 534, startPoint y: 384, endPoint x: 373, endPoint y: 393, distance: 161.5
click at [373, 393] on div "Email [EMAIL_ADDRESS][DOMAIN_NAME] E-mail enviado. Aguardando confirmação.." at bounding box center [512, 379] width 693 height 48
paste input "santos373@g"
type input "[EMAIL_ADDRESS][DOMAIN_NAME]"
click at [750, 419] on input "Salvar" at bounding box center [761, 421] width 45 height 22
